Goal: Task Accomplishment & Management: Use online tool/utility

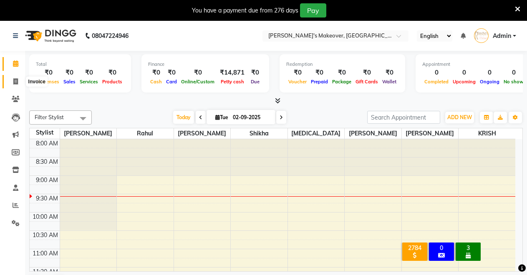
scroll to position [20, 0]
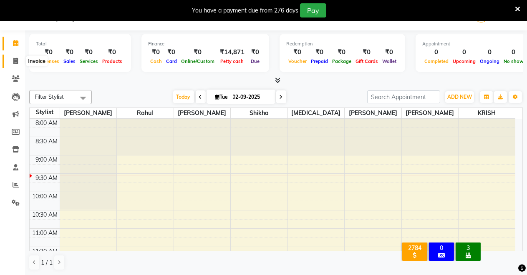
drag, startPoint x: 0, startPoint y: 0, endPoint x: 8, endPoint y: 60, distance: 60.2
click at [8, 60] on span at bounding box center [15, 62] width 15 height 10
select select "service"
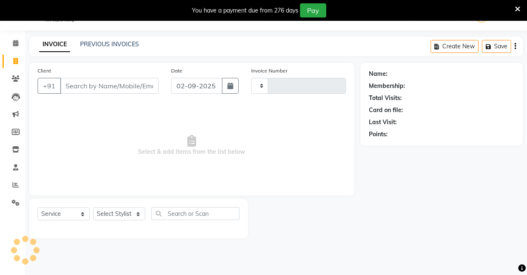
scroll to position [20, 0]
type input "4079"
select select "7317"
click at [104, 211] on select "Select Stylist" at bounding box center [119, 214] width 52 height 13
select select "65689"
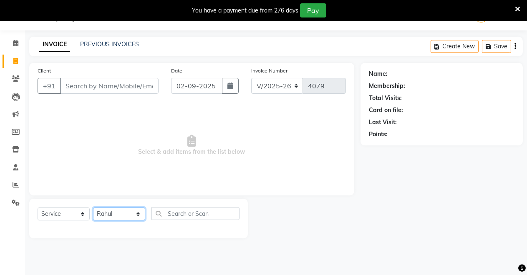
click at [93, 208] on select "Select Stylist [PERSON_NAME] [PERSON_NAME] [MEDICAL_DATA][PERSON_NAME] [PERSON_…" at bounding box center [119, 214] width 52 height 13
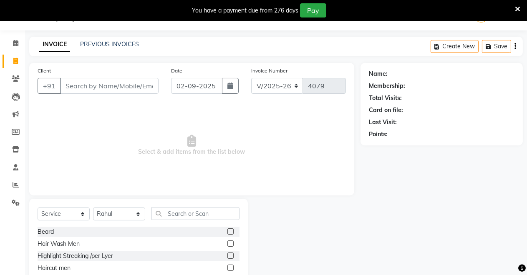
click at [227, 266] on label at bounding box center [230, 268] width 6 height 6
click at [227, 266] on input "checkbox" at bounding box center [229, 268] width 5 height 5
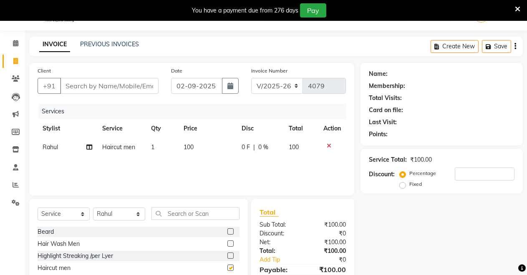
checkbox input "false"
click at [138, 85] on input "Client" at bounding box center [109, 86] width 98 height 16
type input "9"
type input "0"
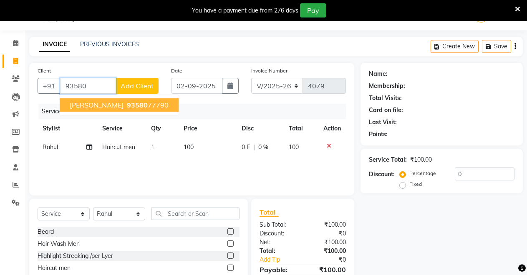
click at [97, 102] on span "[PERSON_NAME]" at bounding box center [97, 105] width 54 height 8
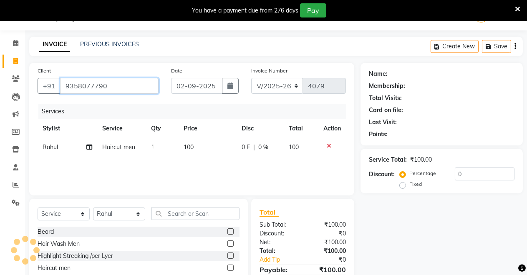
type input "9358077790"
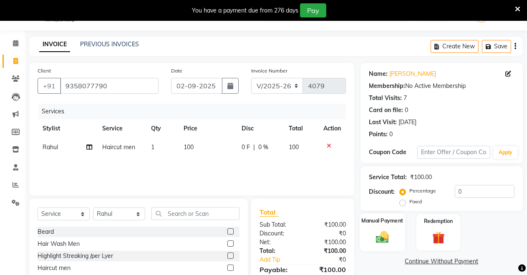
click at [389, 238] on img at bounding box center [382, 237] width 21 height 15
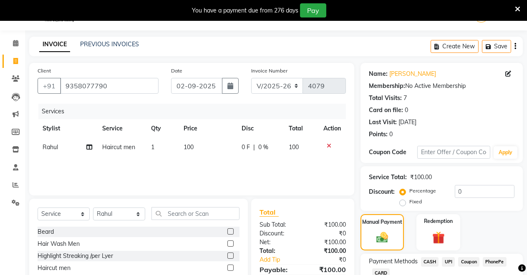
click at [446, 259] on span "UPI" at bounding box center [448, 262] width 13 height 10
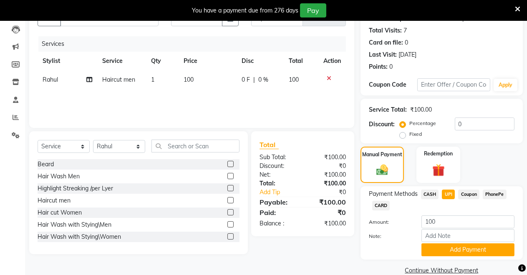
scroll to position [102, 0]
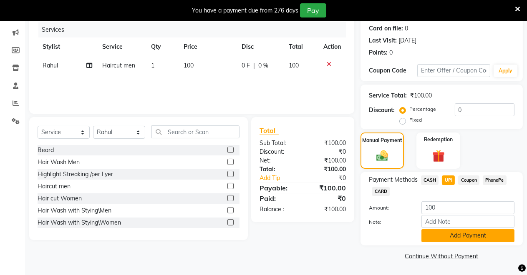
click at [447, 232] on button "Add Payment" at bounding box center [467, 235] width 93 height 13
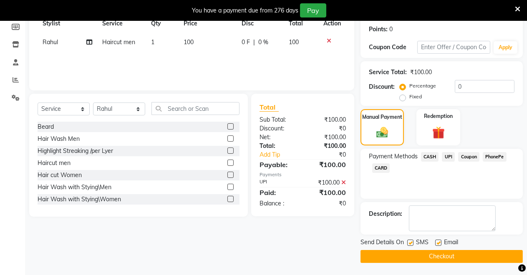
scroll to position [126, 0]
click at [437, 258] on button "Checkout" at bounding box center [441, 256] width 162 height 13
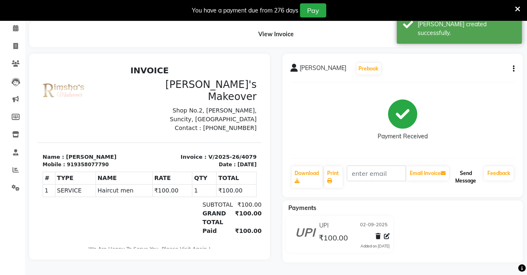
click at [462, 170] on button "Send Message" at bounding box center [465, 177] width 30 height 22
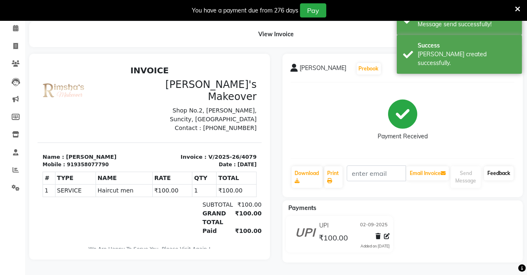
click at [489, 168] on link "Feedback" at bounding box center [499, 173] width 30 height 14
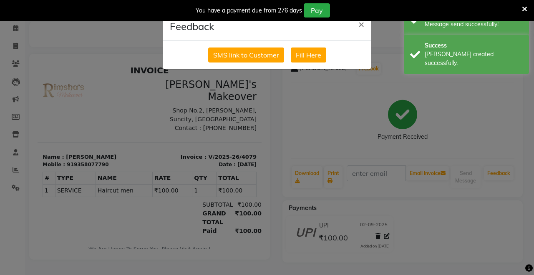
click at [256, 63] on div "SMS link to Customer Fill Here" at bounding box center [267, 55] width 208 height 28
click at [256, 58] on button "SMS link to Customer" at bounding box center [246, 55] width 76 height 15
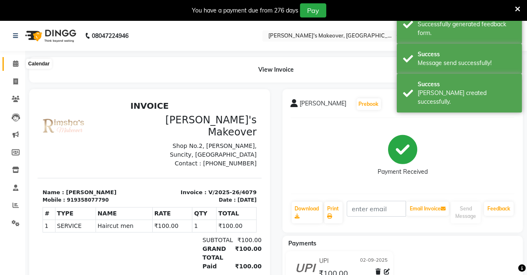
click at [14, 59] on span at bounding box center [15, 64] width 15 height 10
